Goal: Use online tool/utility: Utilize a website feature to perform a specific function

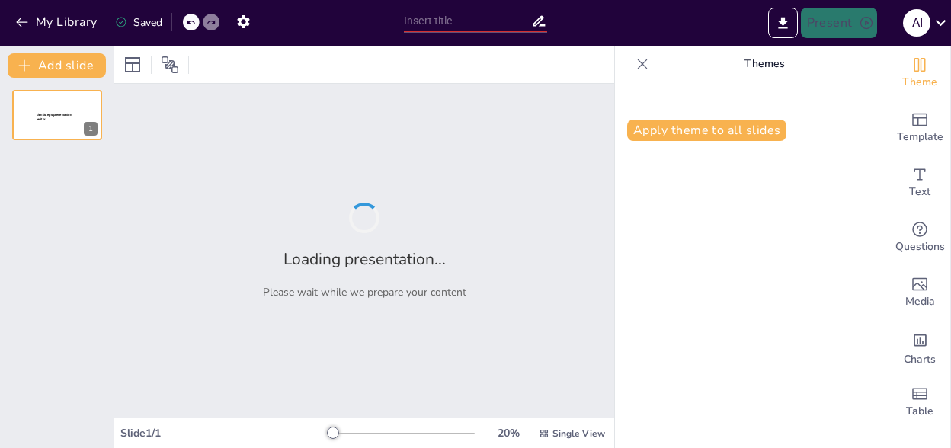
type input "New Sendsteps"
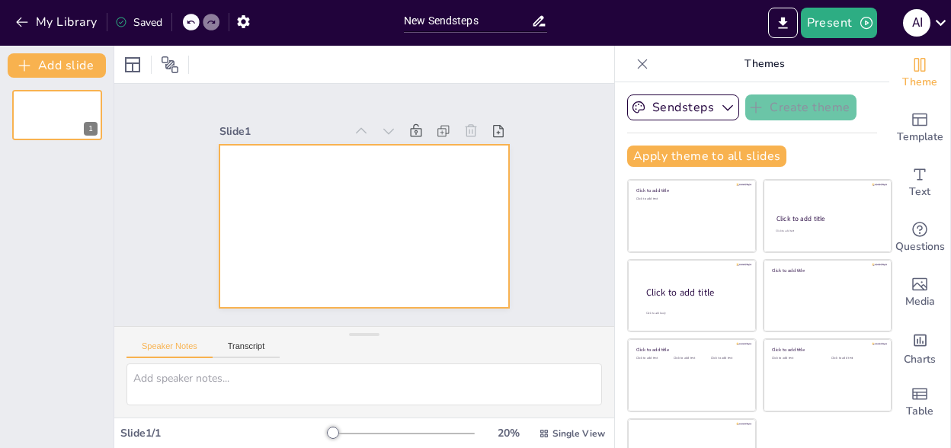
click at [266, 166] on div at bounding box center [364, 226] width 290 height 163
click at [128, 64] on div at bounding box center [132, 65] width 18 height 18
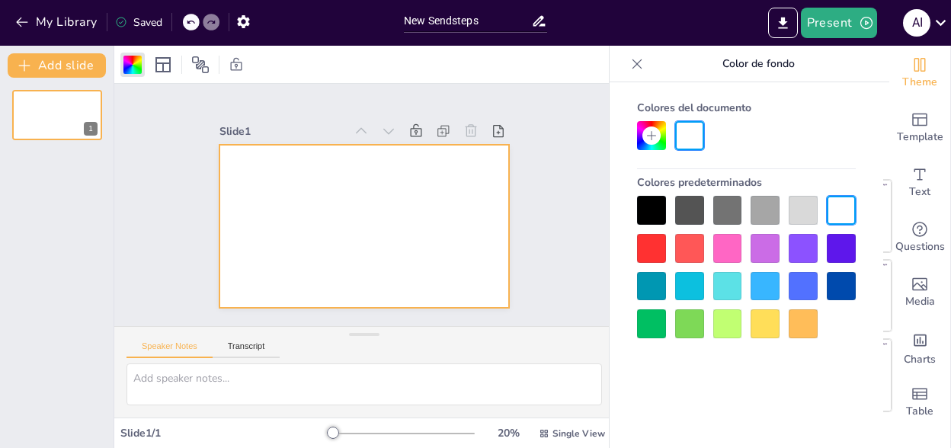
click at [686, 254] on div at bounding box center [689, 248] width 29 height 29
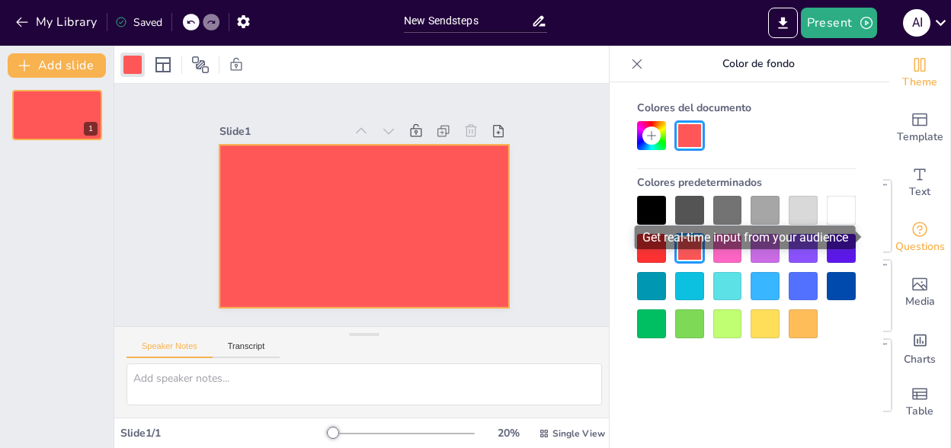
click at [905, 237] on div "Questions" at bounding box center [919, 237] width 61 height 55
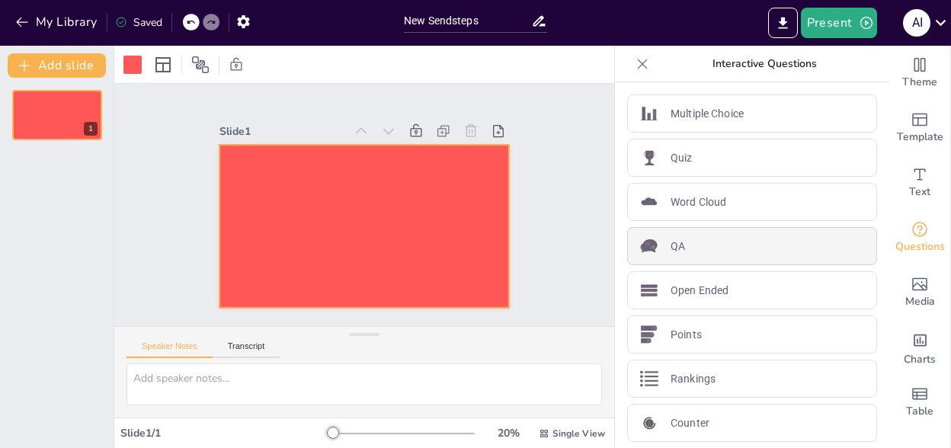
click at [674, 246] on div "QA" at bounding box center [752, 246] width 250 height 38
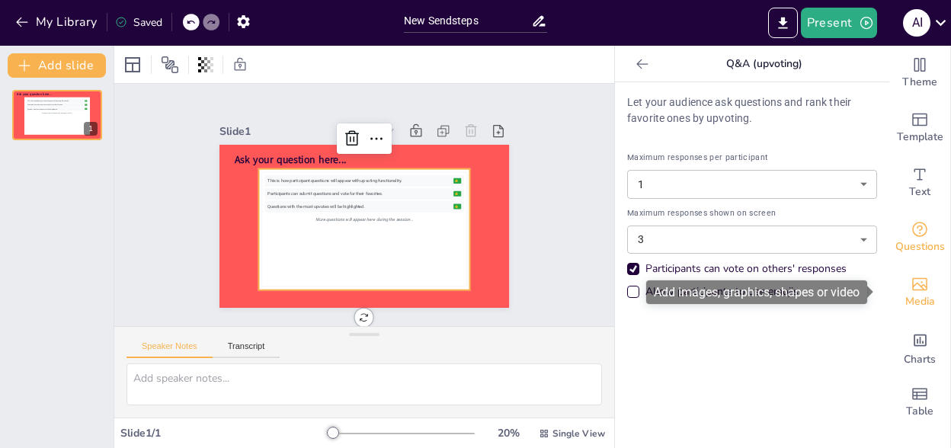
click at [919, 293] on span "Media" at bounding box center [920, 301] width 30 height 17
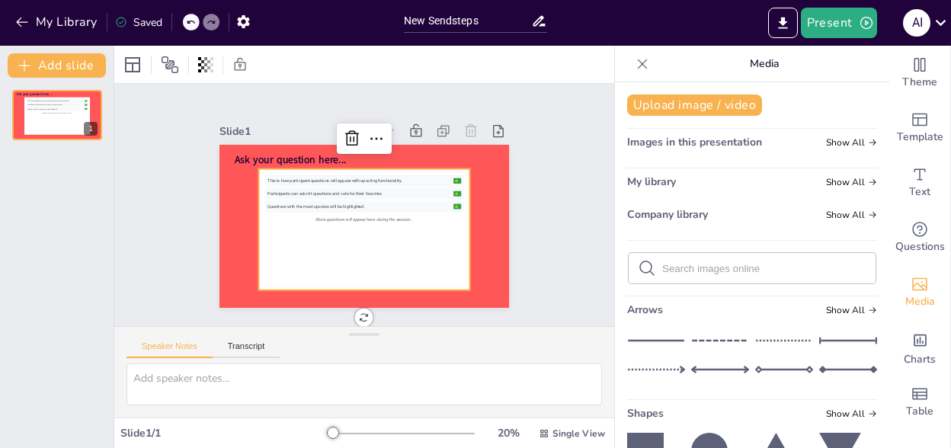
scroll to position [152, 0]
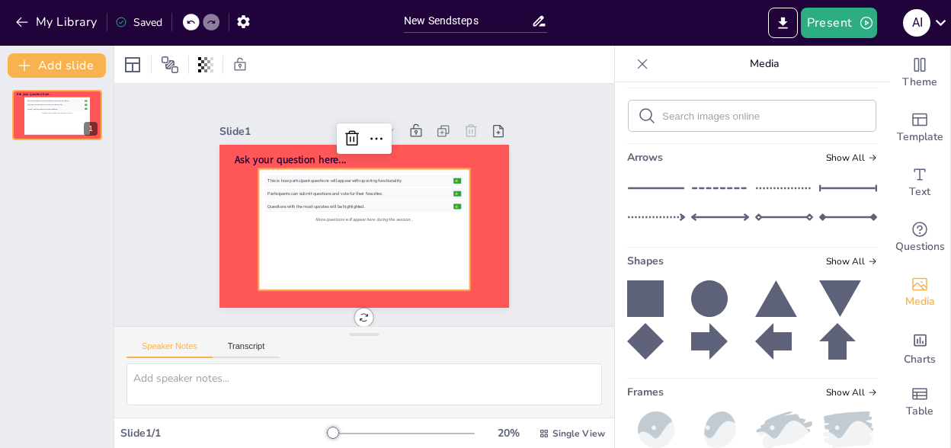
click at [756, 283] on icon at bounding box center [776, 298] width 42 height 37
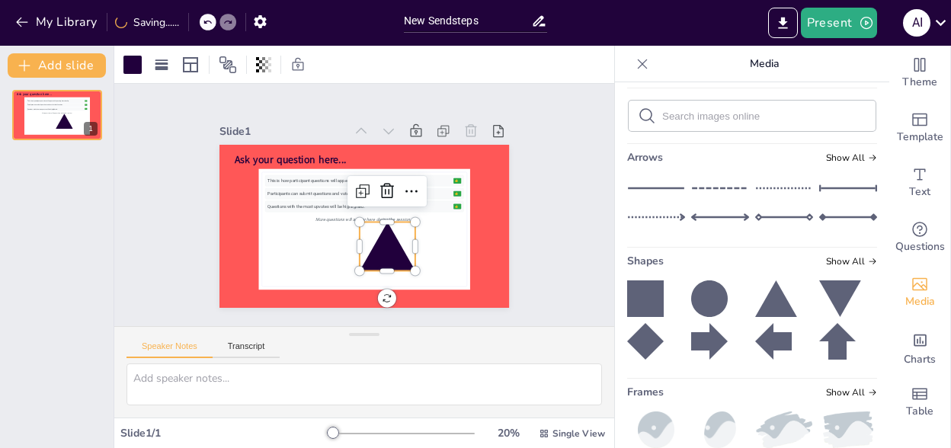
click at [635, 347] on icon at bounding box center [645, 341] width 37 height 37
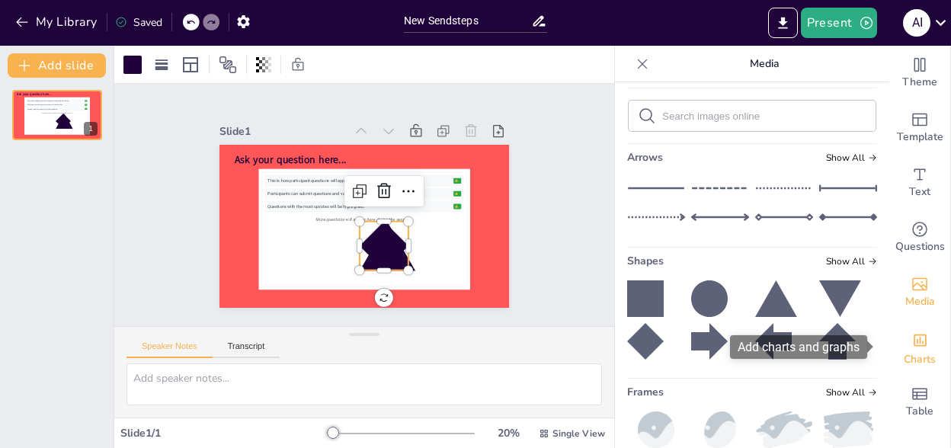
click at [908, 357] on span "Charts" at bounding box center [920, 359] width 32 height 17
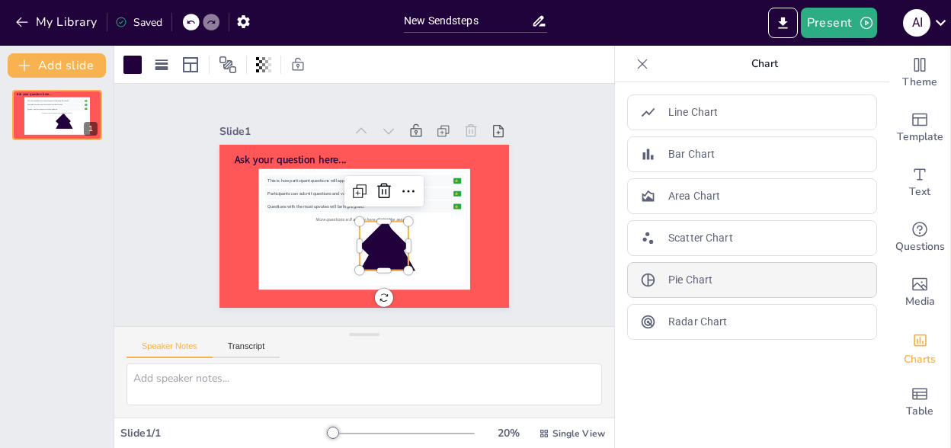
click at [716, 280] on div "Pie Chart" at bounding box center [752, 280] width 250 height 36
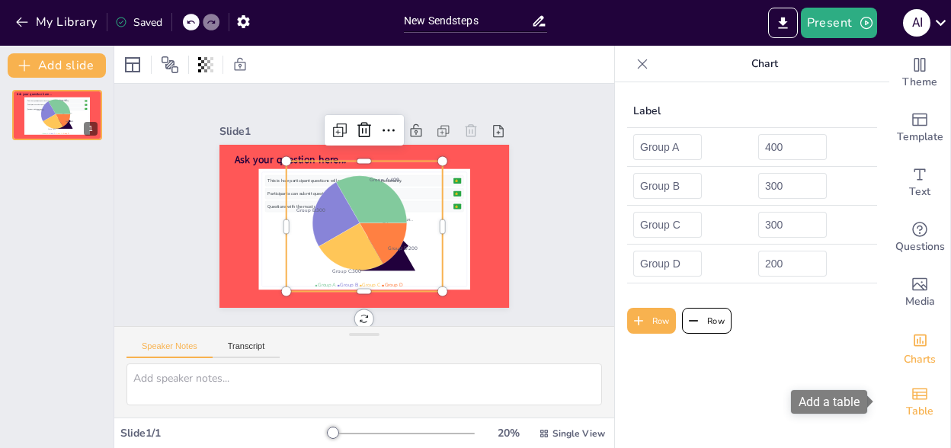
click at [906, 403] on span "Table" at bounding box center [919, 411] width 27 height 17
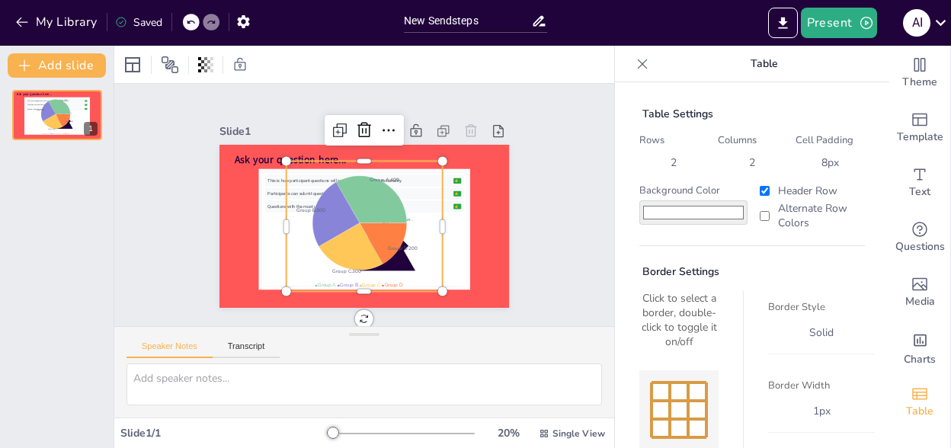
click at [688, 404] on div at bounding box center [697, 410] width 18 height 18
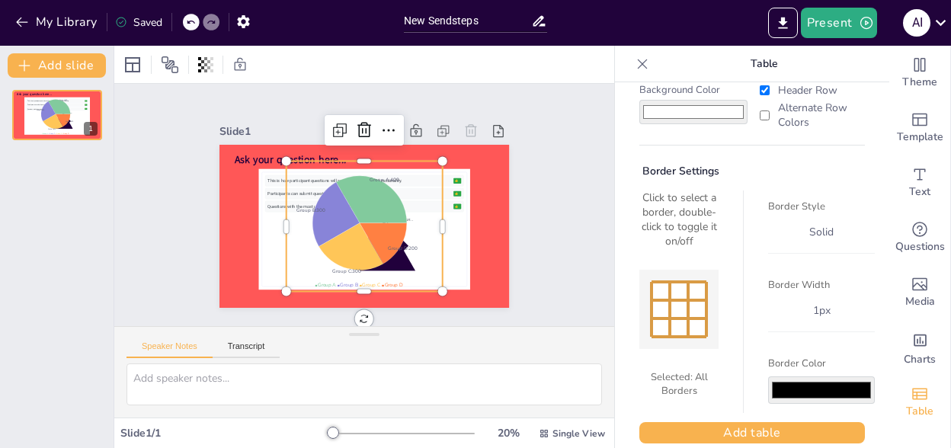
scroll to position [119, 0]
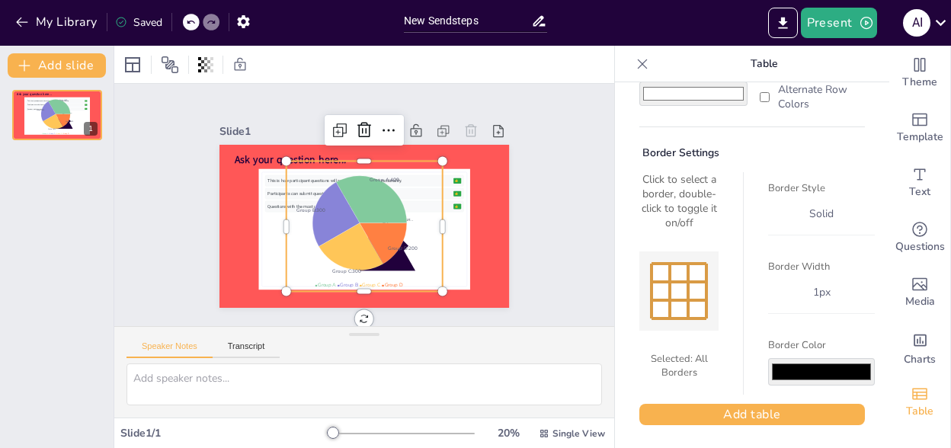
click at [828, 358] on input "#000000" at bounding box center [821, 371] width 107 height 27
click at [911, 404] on span "Table" at bounding box center [919, 411] width 27 height 17
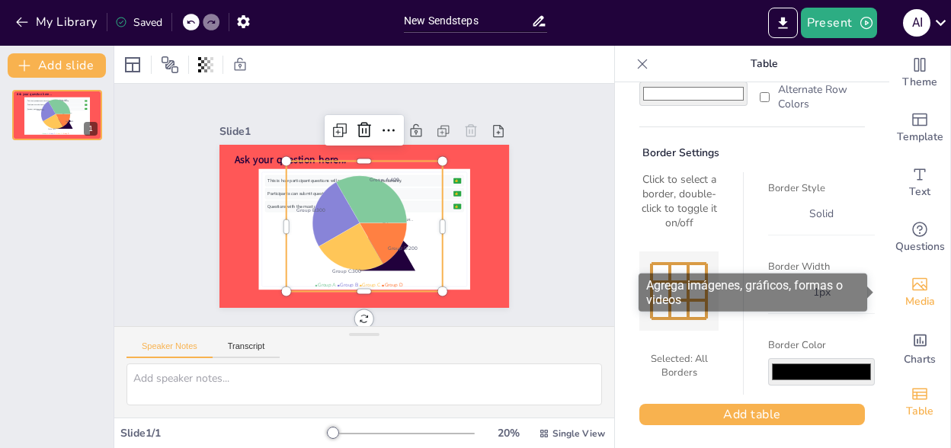
click at [912, 290] on icon "Add images, graphics, shapes or video" at bounding box center [919, 284] width 15 height 13
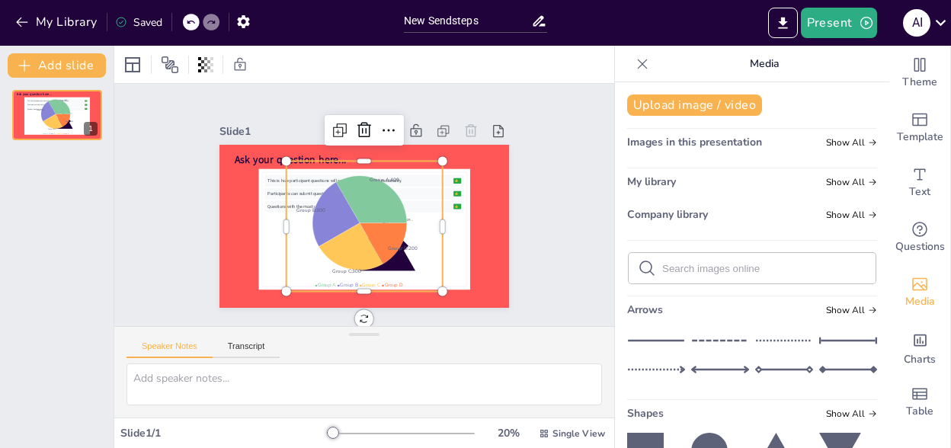
click at [819, 340] on icon at bounding box center [848, 340] width 58 height 23
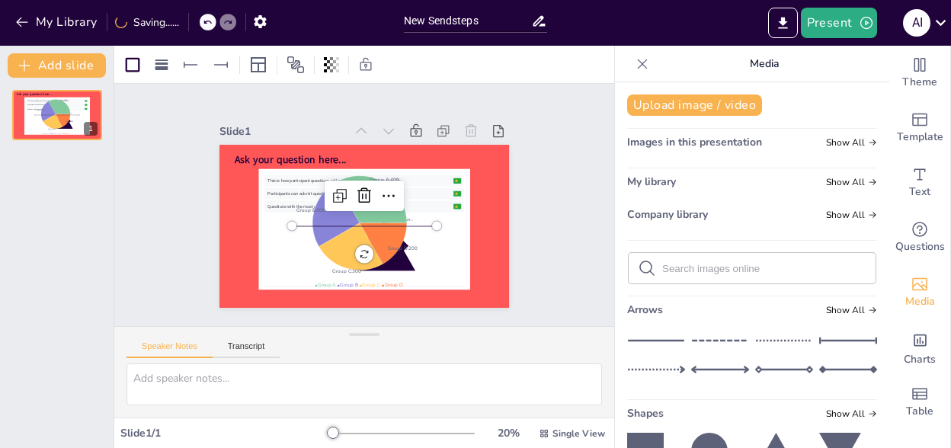
click at [756, 341] on line at bounding box center [784, 341] width 56 height 0
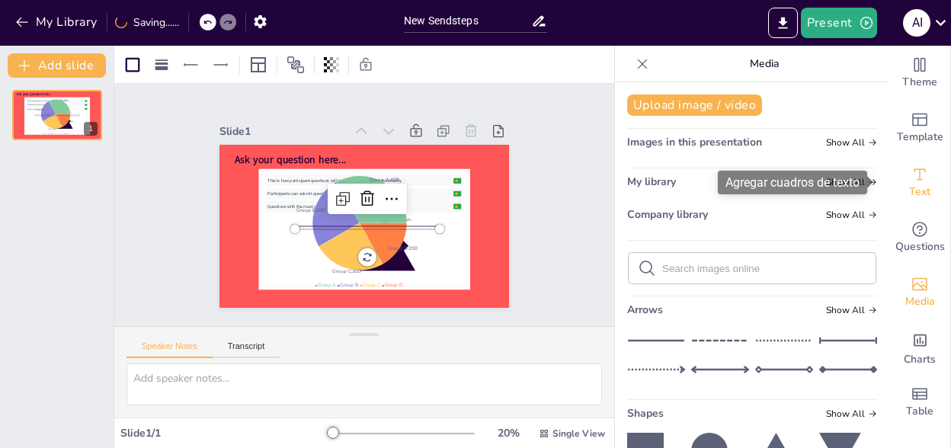
click at [917, 185] on span "Text" at bounding box center [919, 192] width 21 height 17
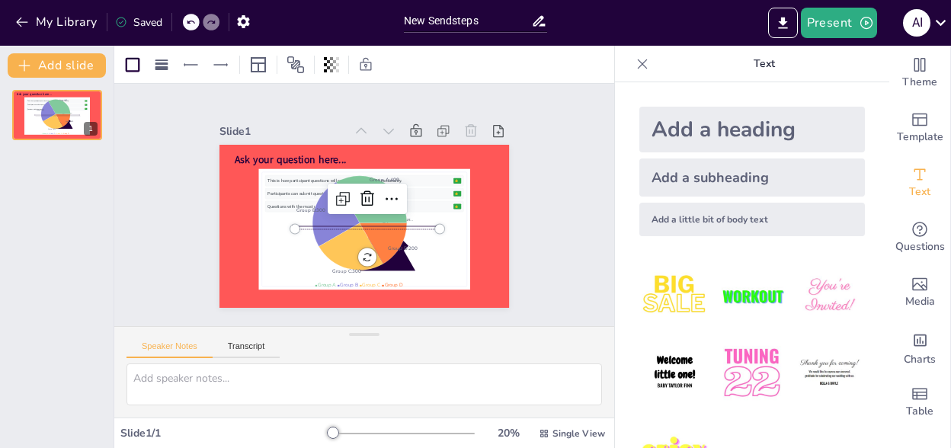
click at [756, 301] on img at bounding box center [751, 296] width 71 height 71
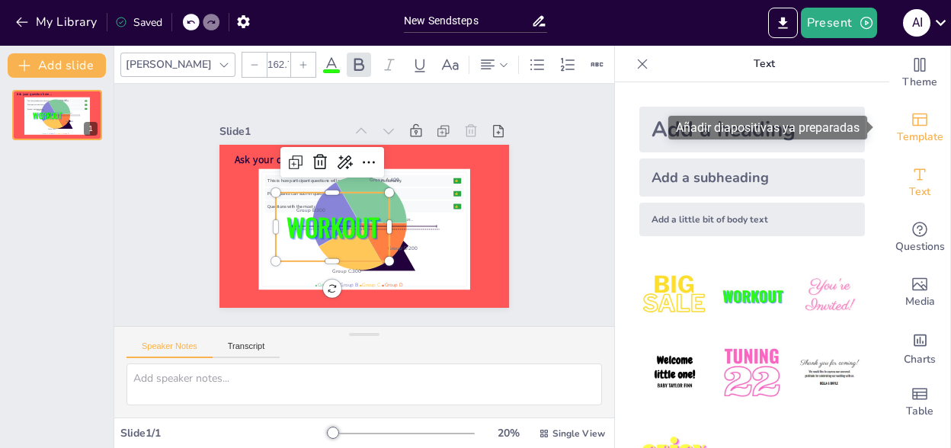
click at [913, 129] on span "Template" at bounding box center [920, 137] width 46 height 17
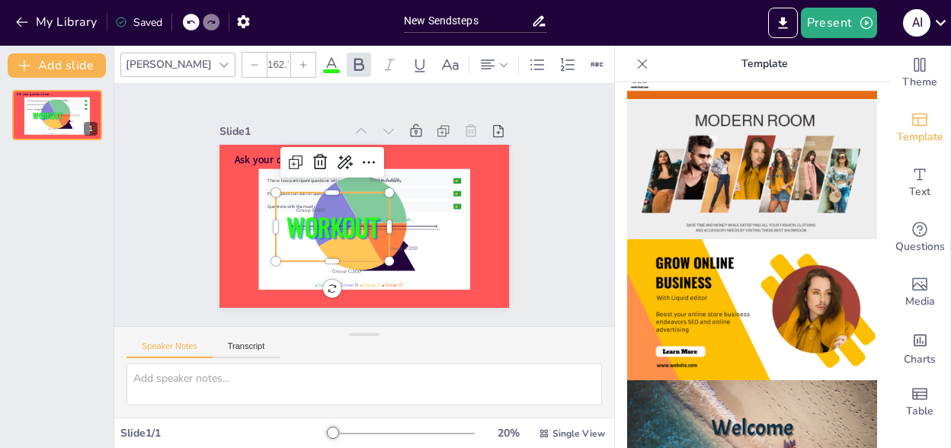
scroll to position [229, 0]
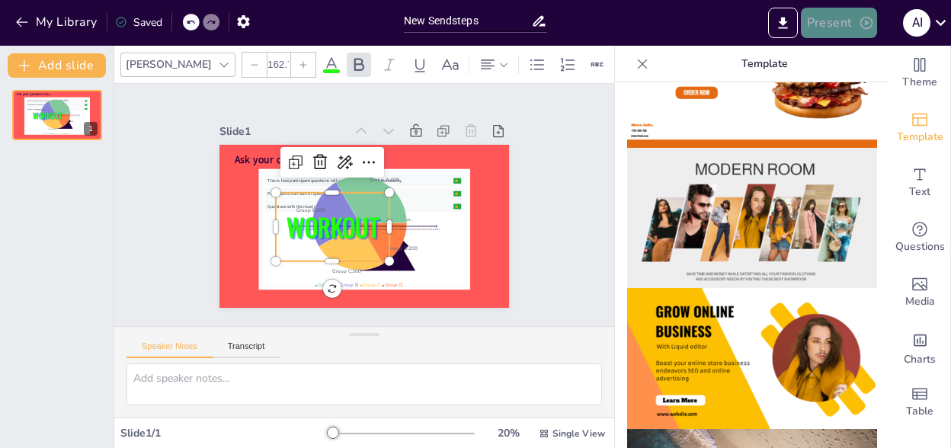
click at [864, 20] on icon "button" at bounding box center [866, 22] width 15 height 15
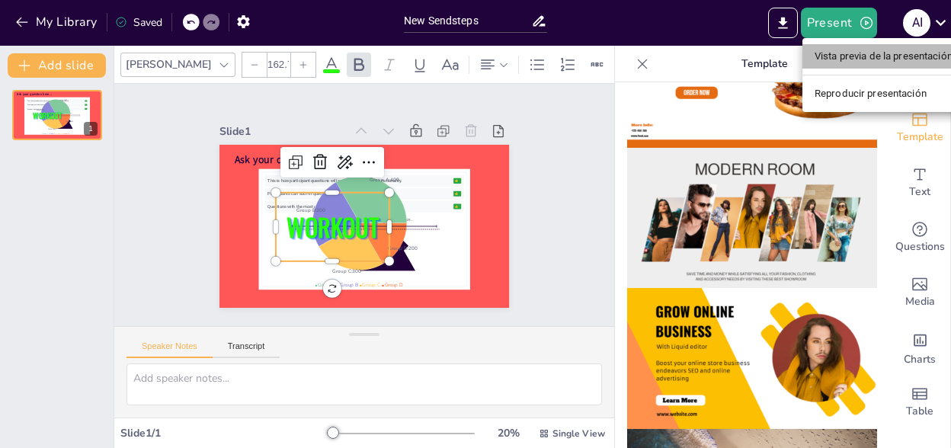
click at [866, 56] on li "Vista previa de la presentación" at bounding box center [883, 56] width 162 height 24
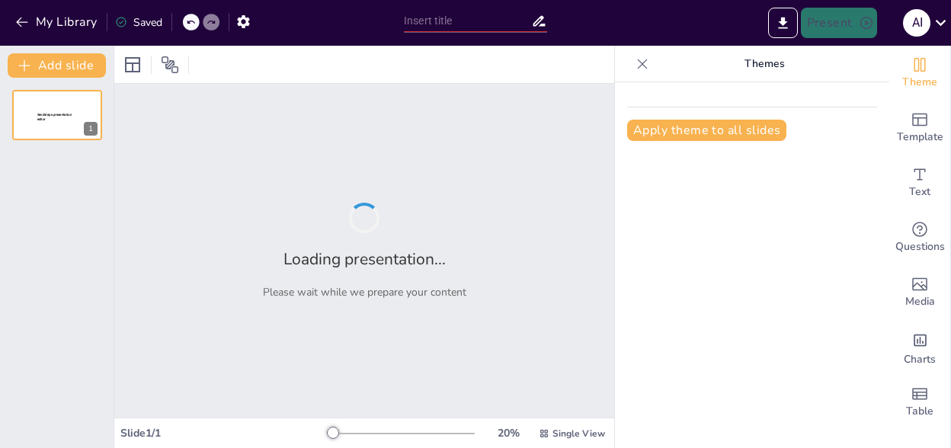
type input "New Sendsteps"
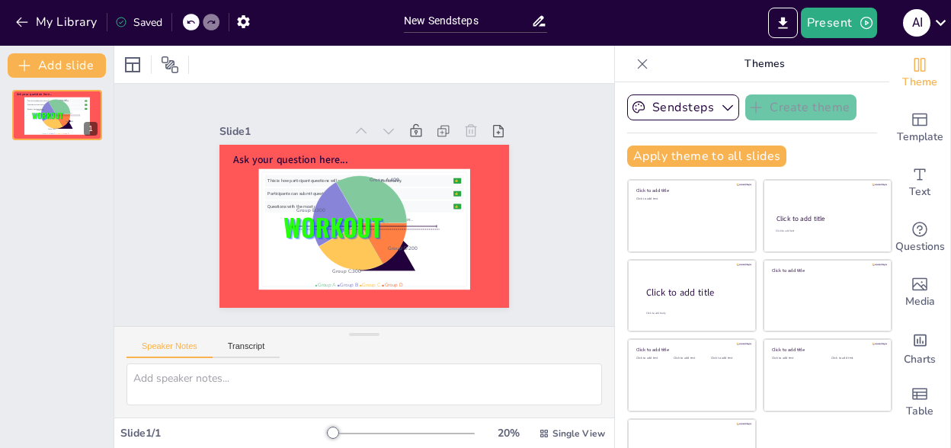
scroll to position [40, 0]
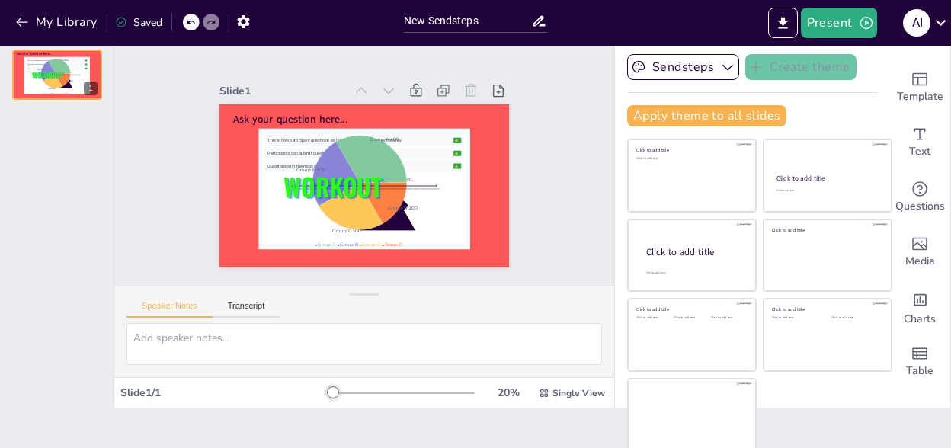
click at [389, 391] on div at bounding box center [401, 393] width 146 height 12
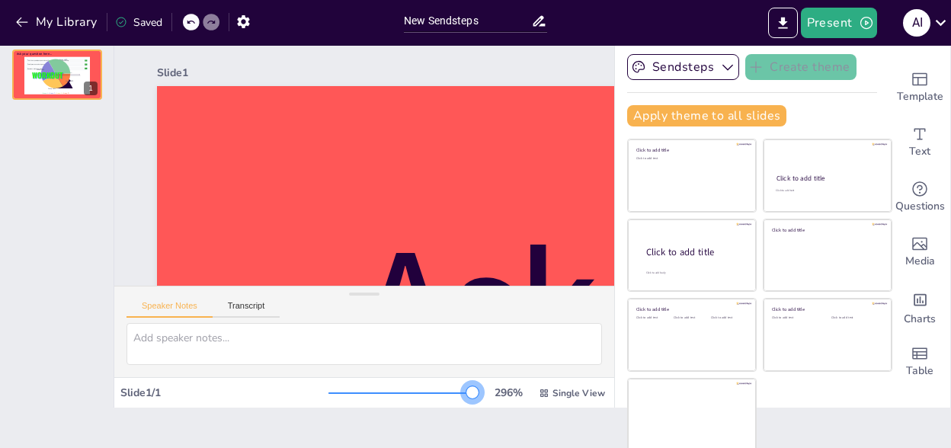
click at [451, 392] on div at bounding box center [401, 393] width 146 height 12
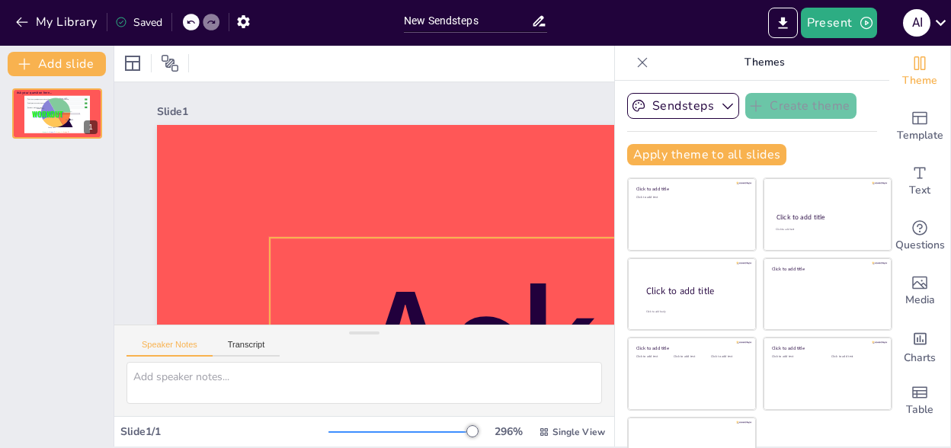
scroll to position [0, 0]
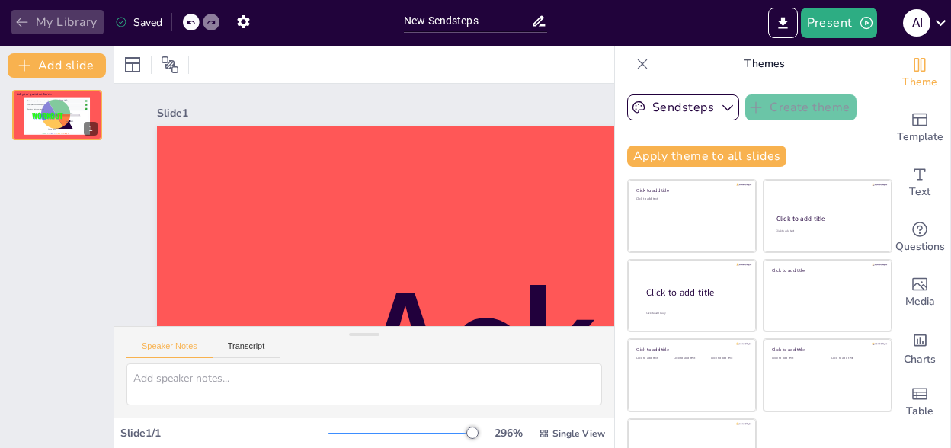
click at [21, 24] on icon "button" at bounding box center [21, 21] width 15 height 15
